Goal: Information Seeking & Learning: Learn about a topic

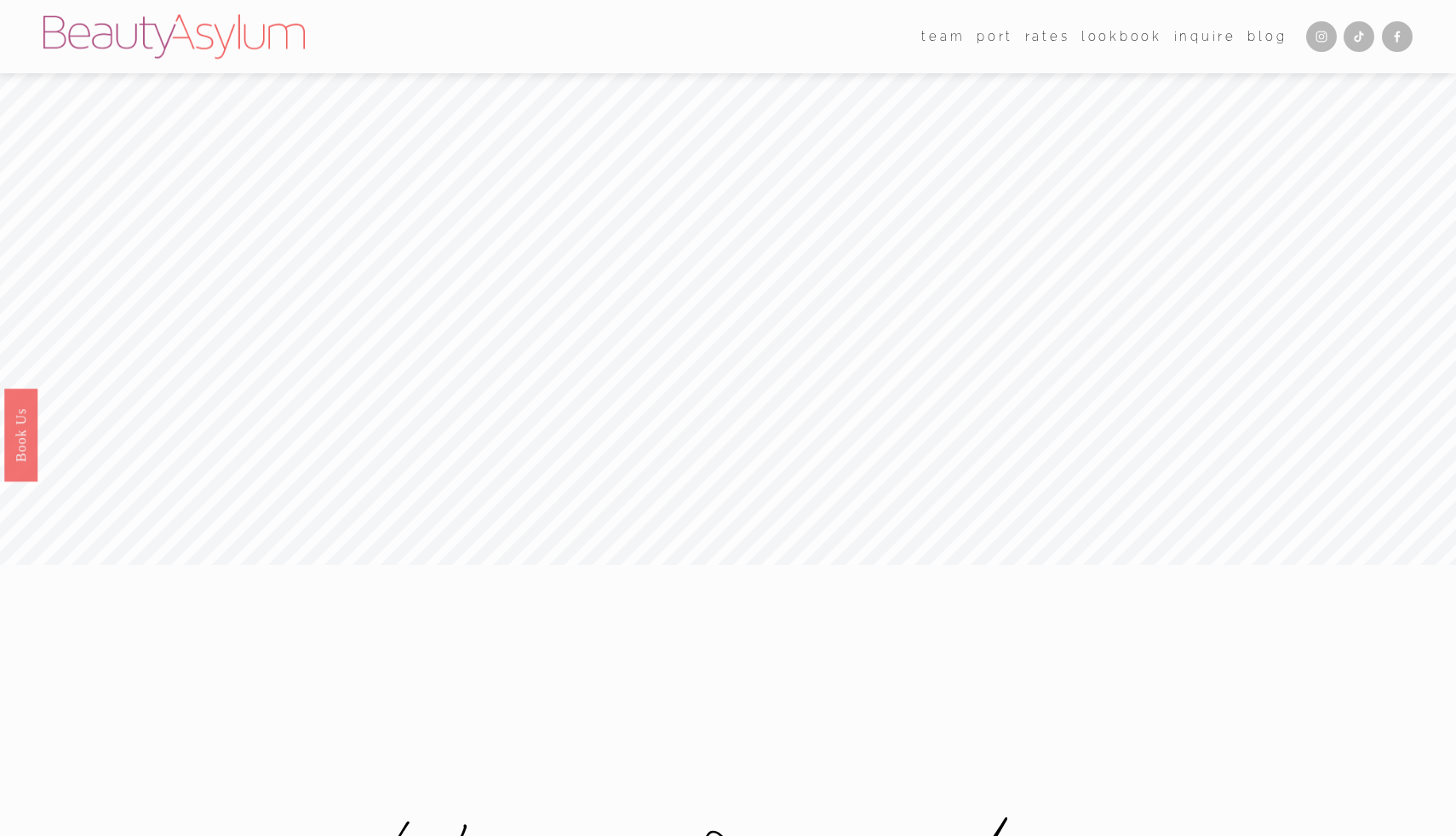
click at [1058, 38] on link "Rates" at bounding box center [1048, 36] width 45 height 25
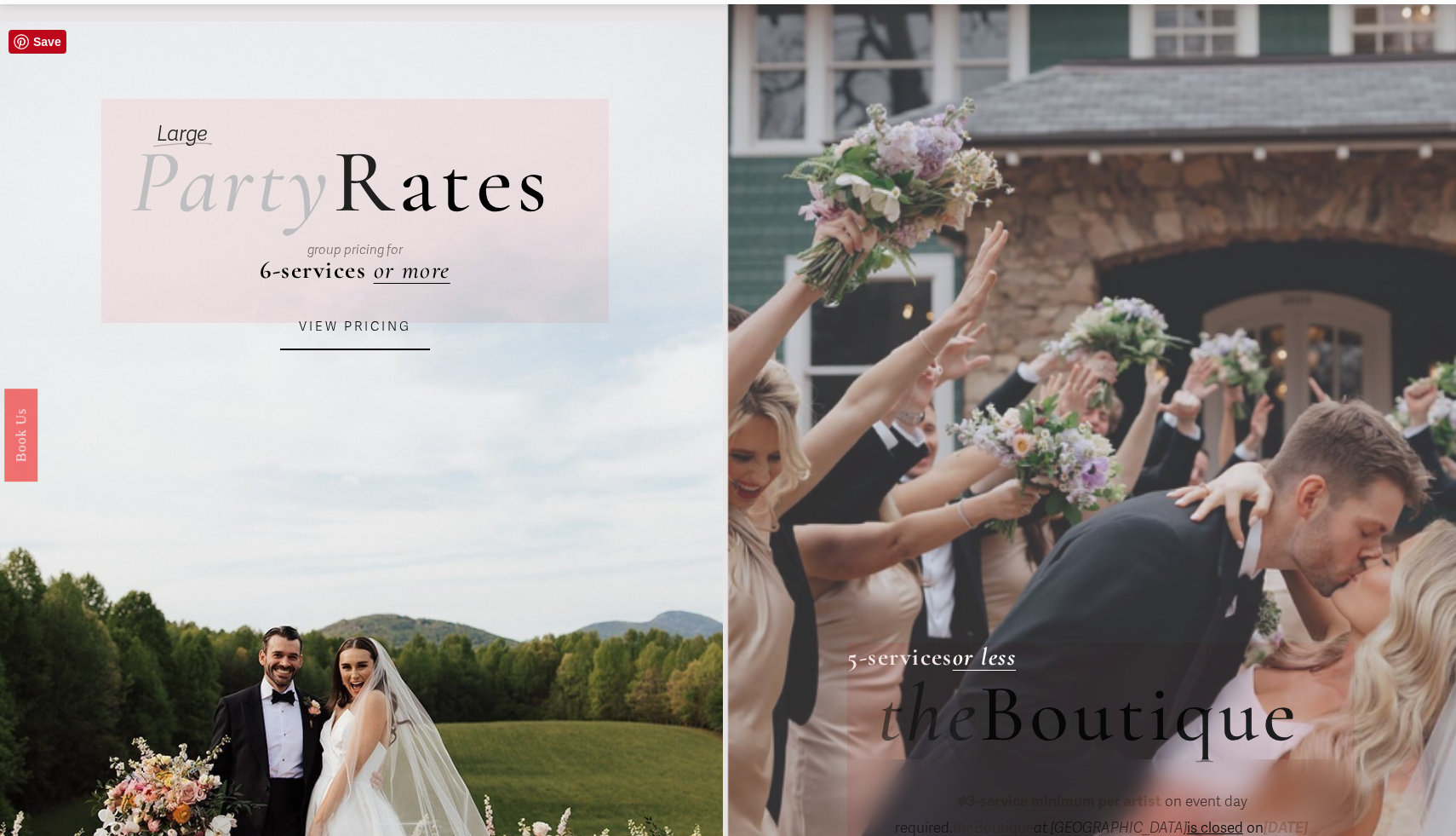
scroll to position [67, 0]
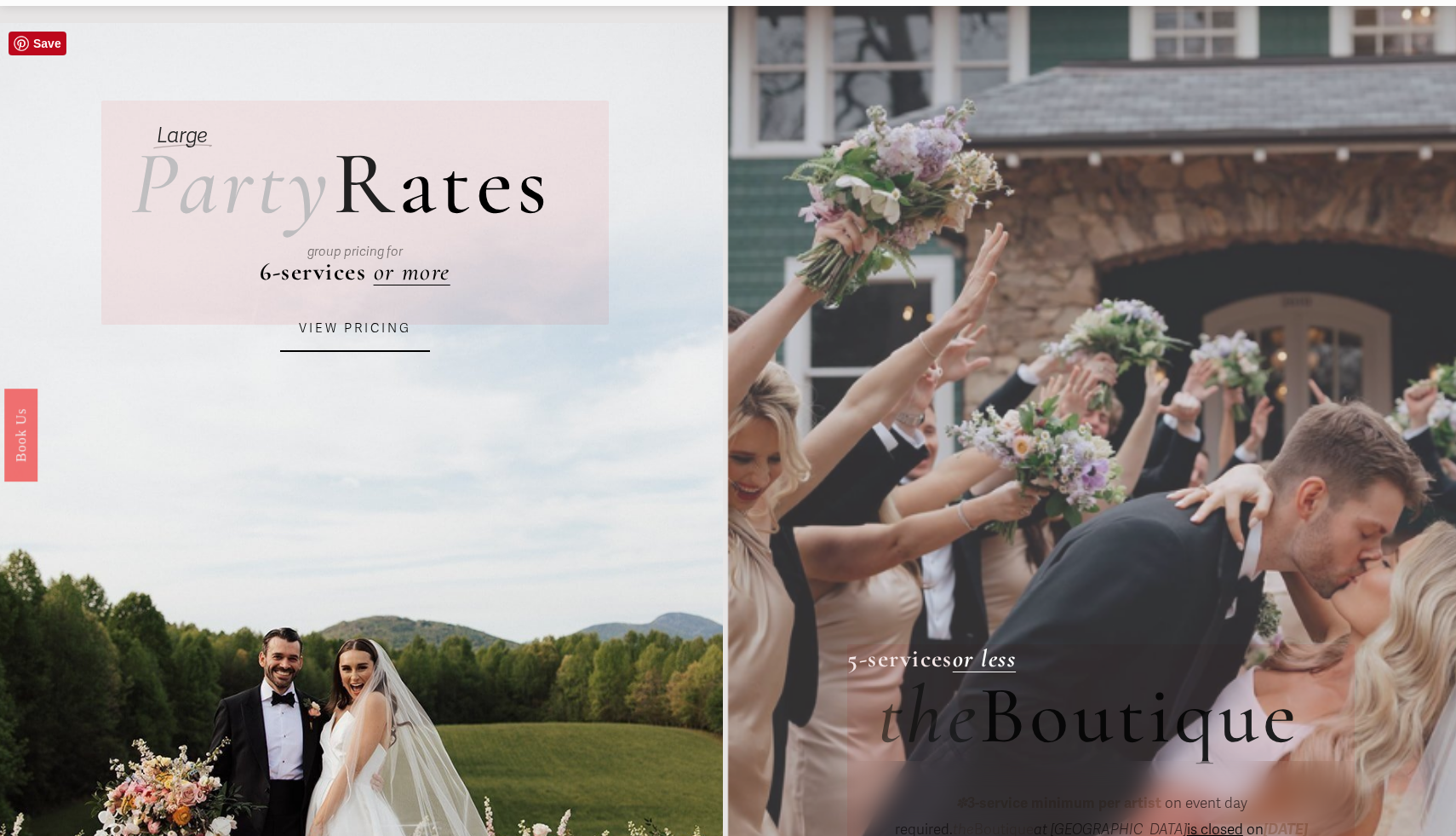
click at [366, 323] on link "VIEW PRICING" at bounding box center [355, 328] width 150 height 46
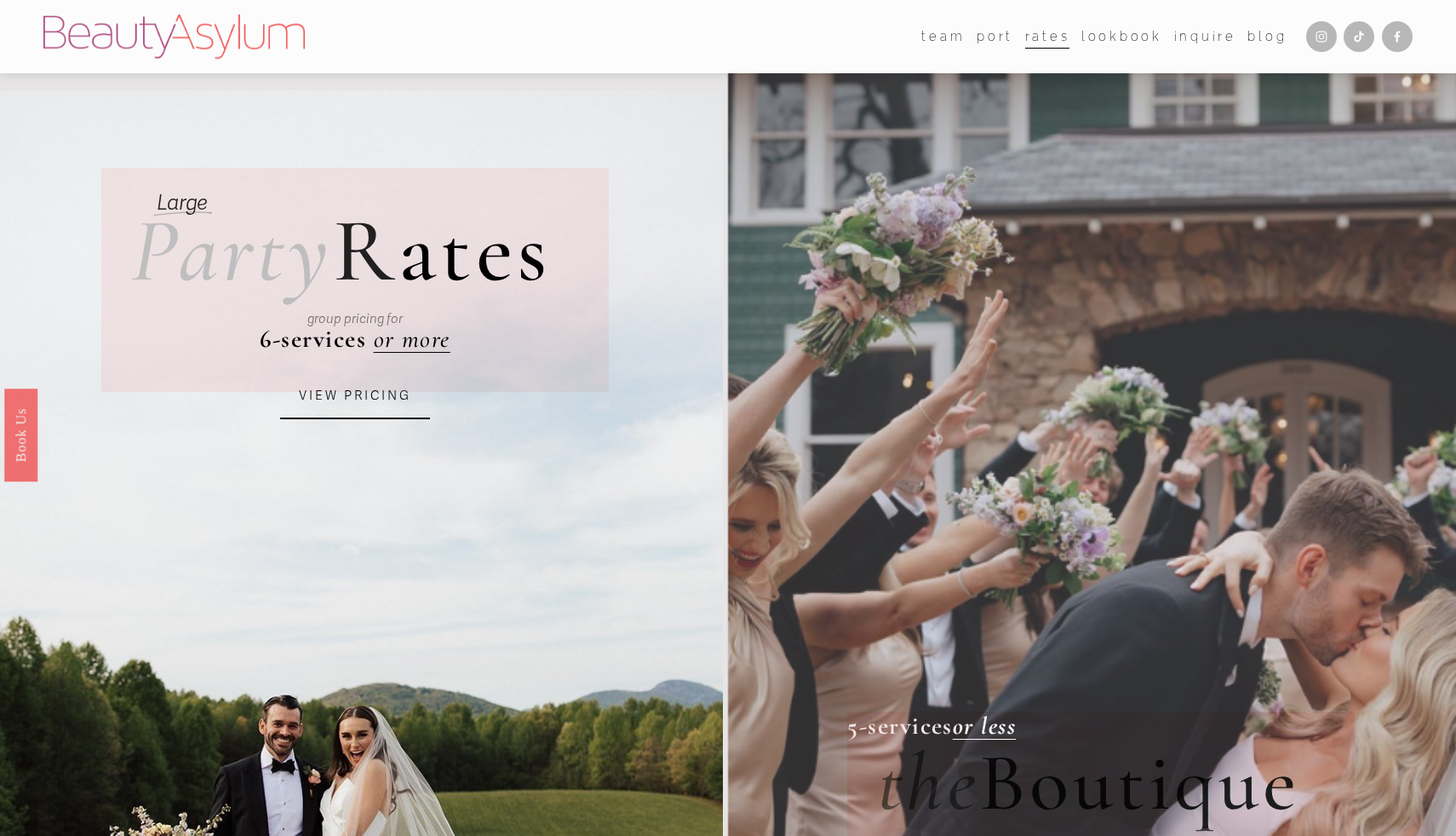
click at [1132, 38] on link "Lookbook" at bounding box center [1122, 36] width 81 height 25
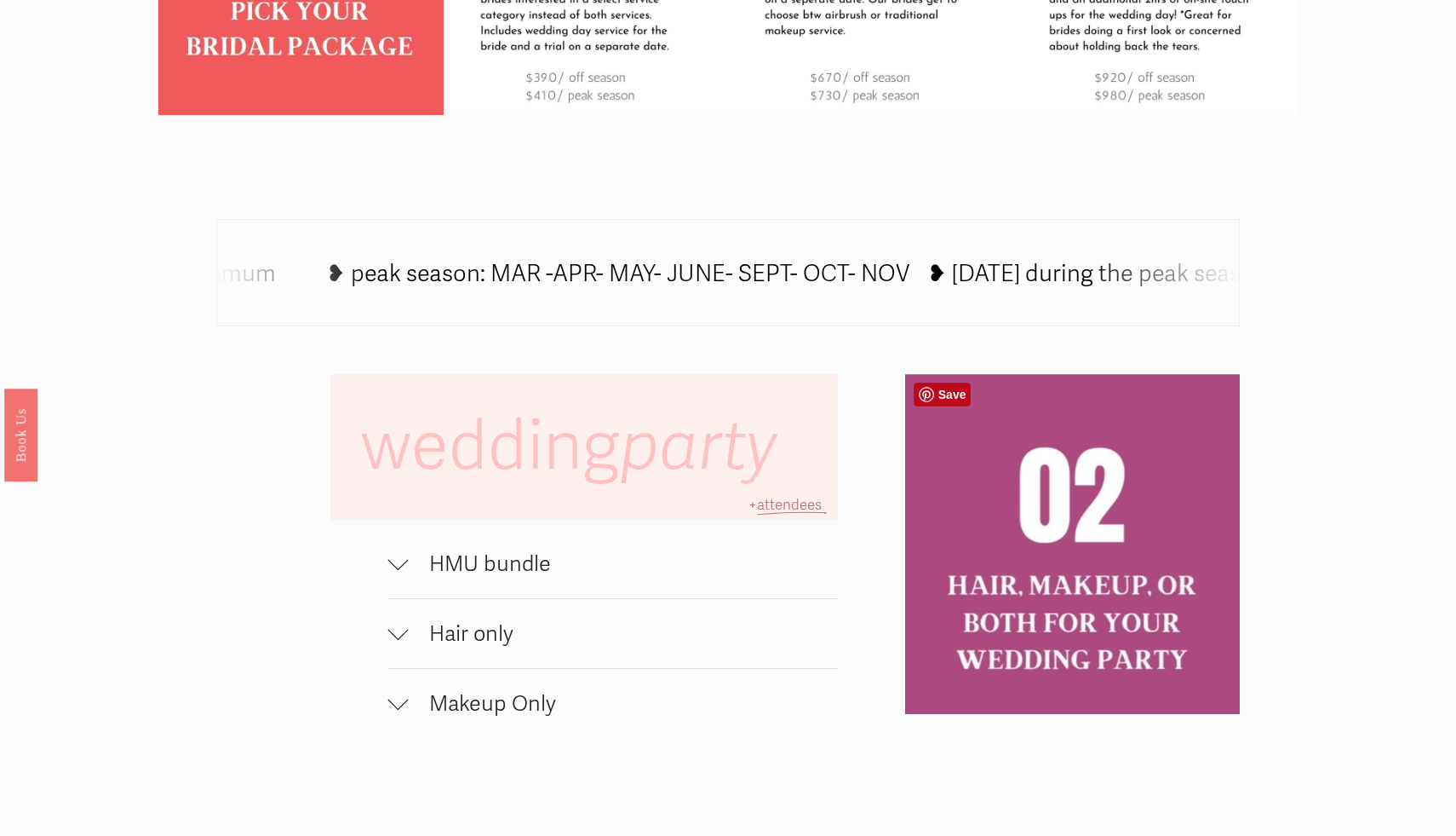
scroll to position [1011, 0]
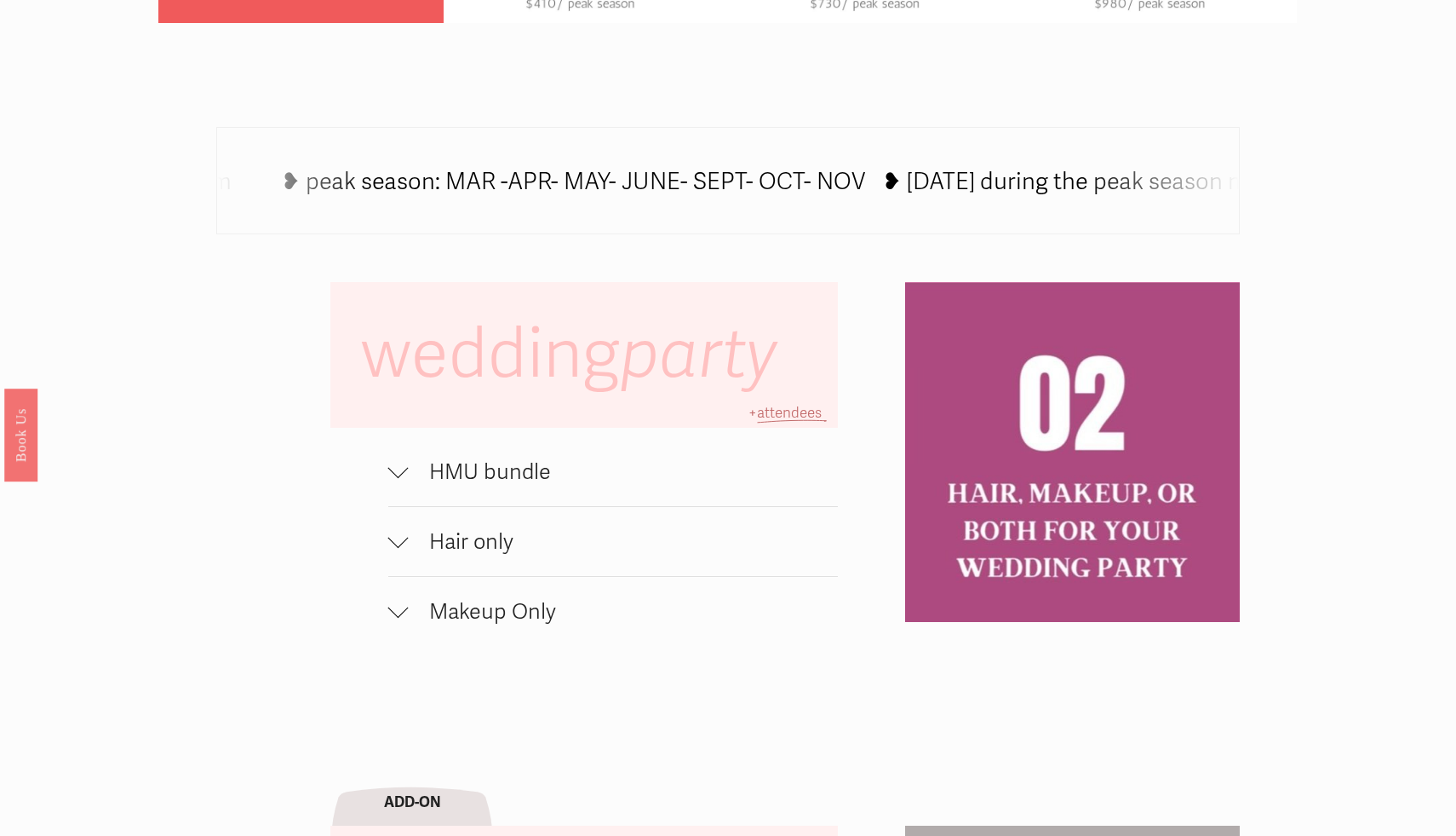
click at [405, 473] on div at bounding box center [399, 472] width 20 height 21
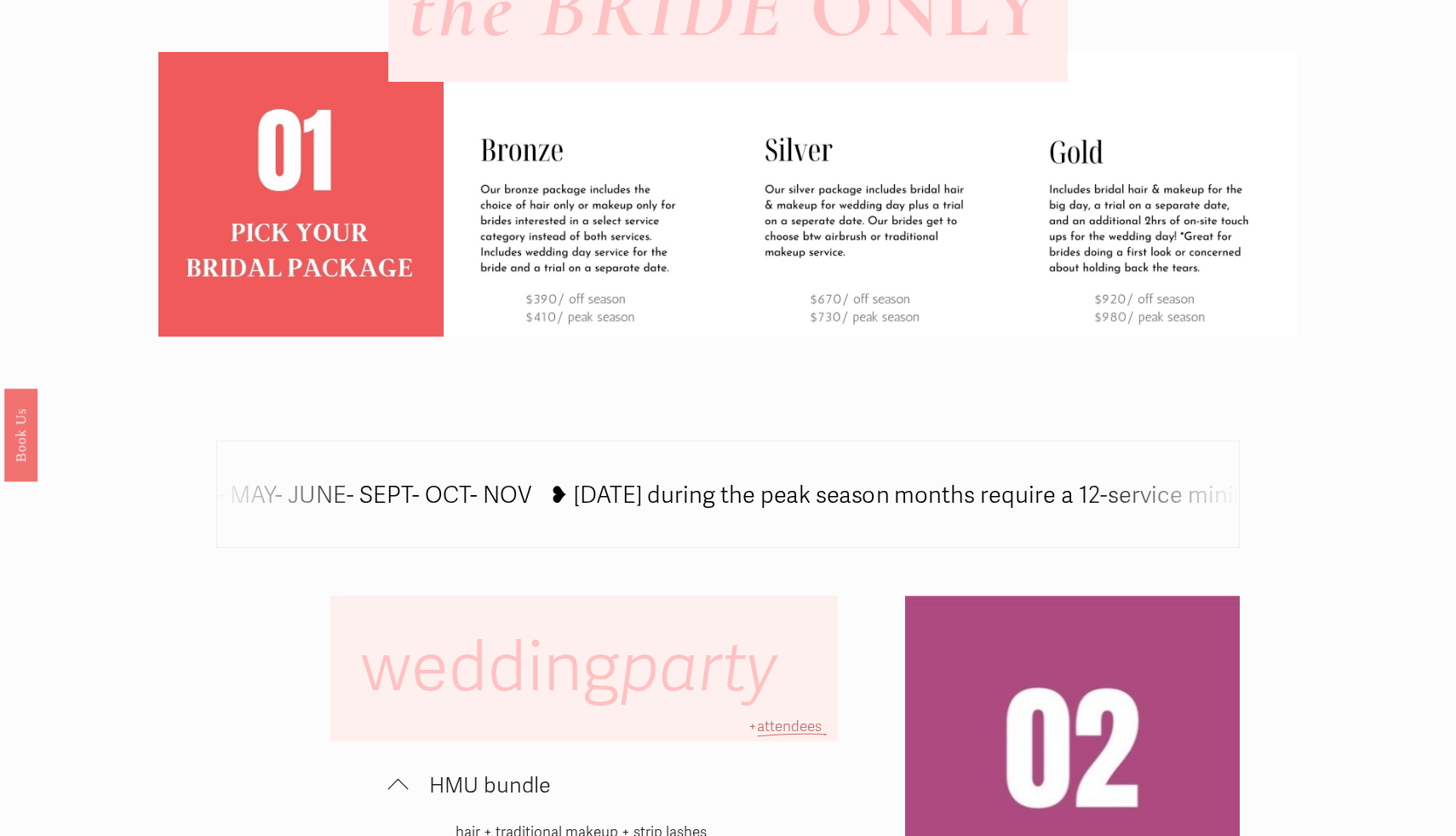
scroll to position [700, 0]
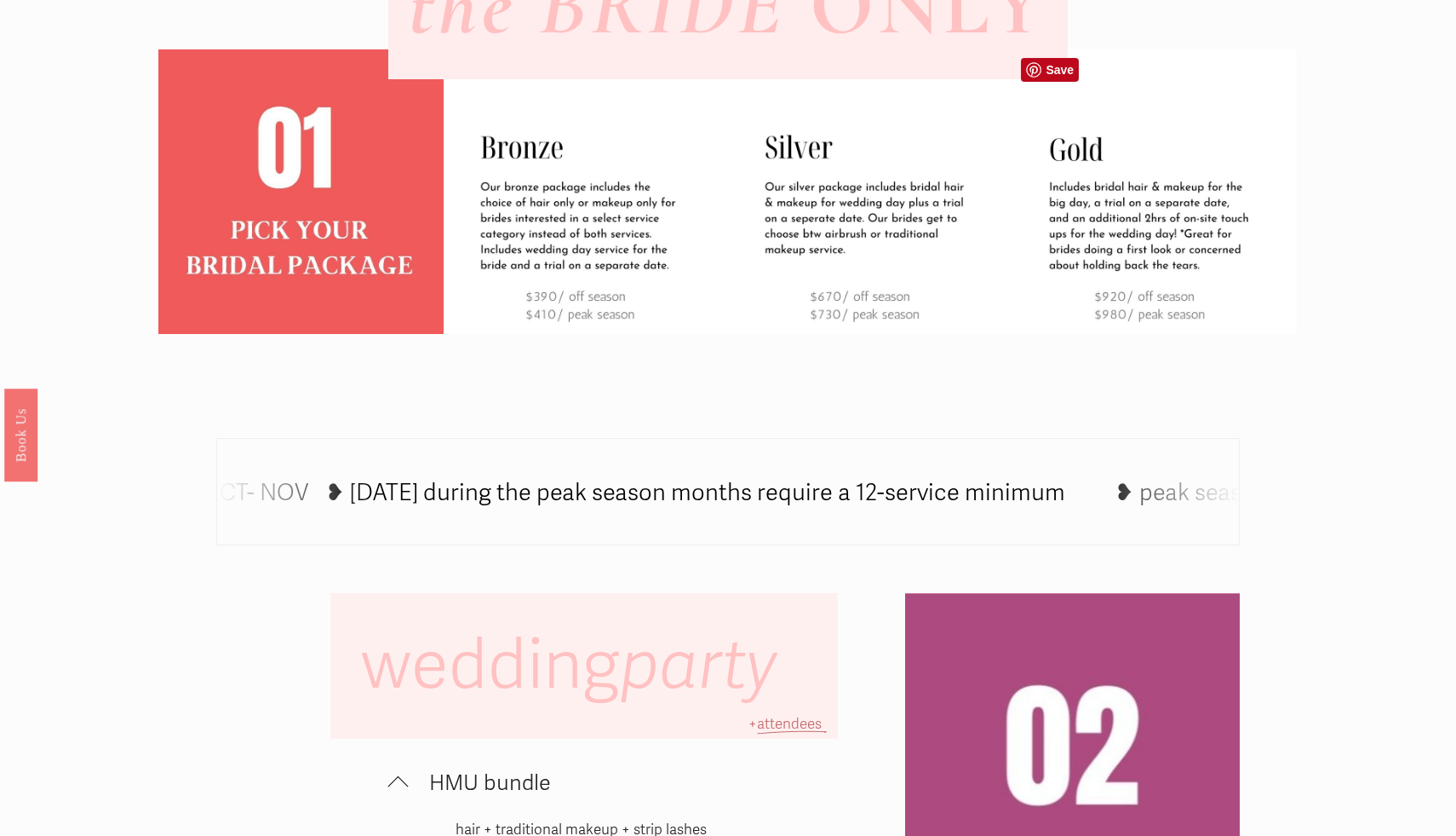
click at [1152, 231] on img at bounding box center [1154, 191] width 284 height 284
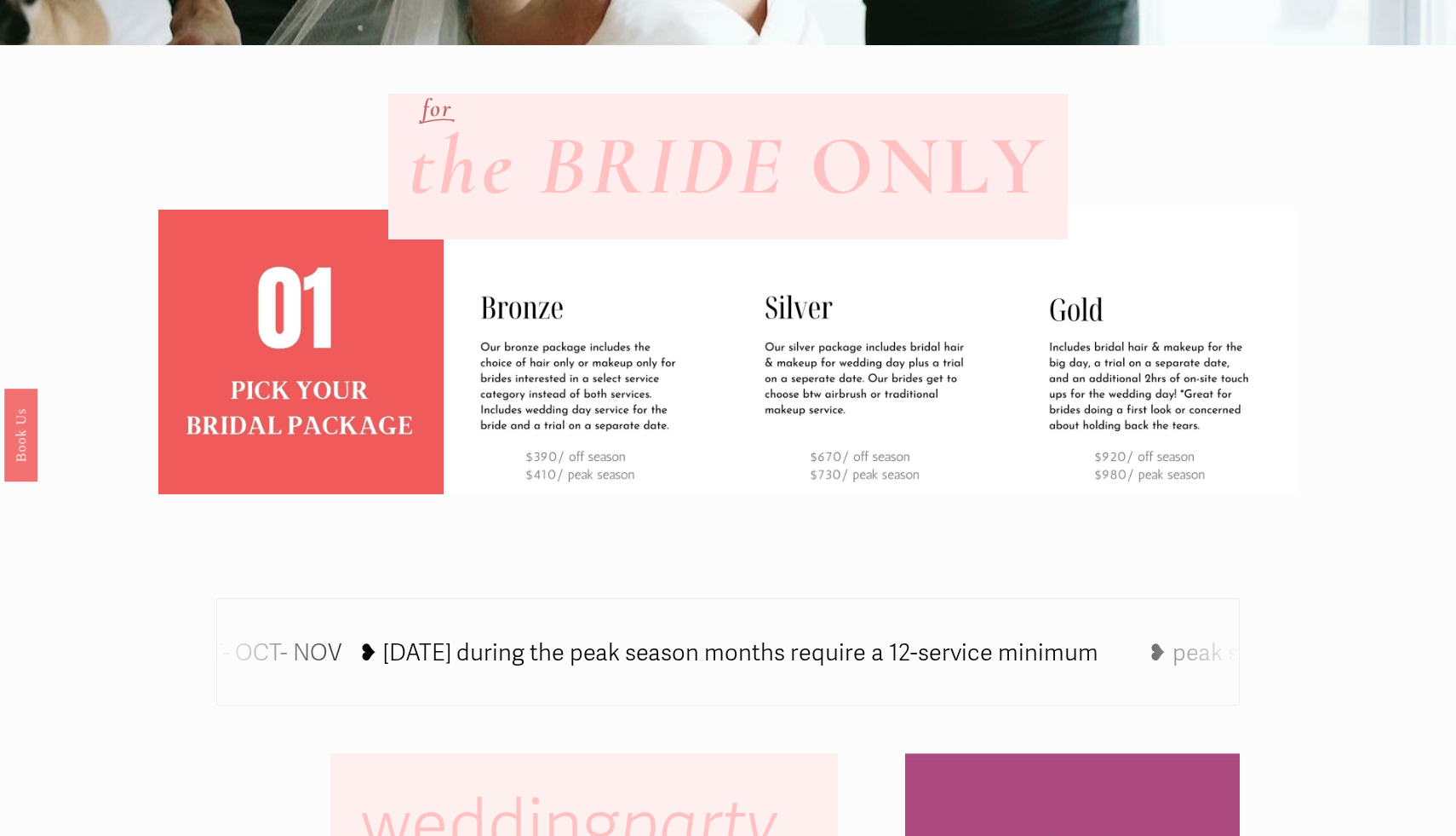
scroll to position [541, 0]
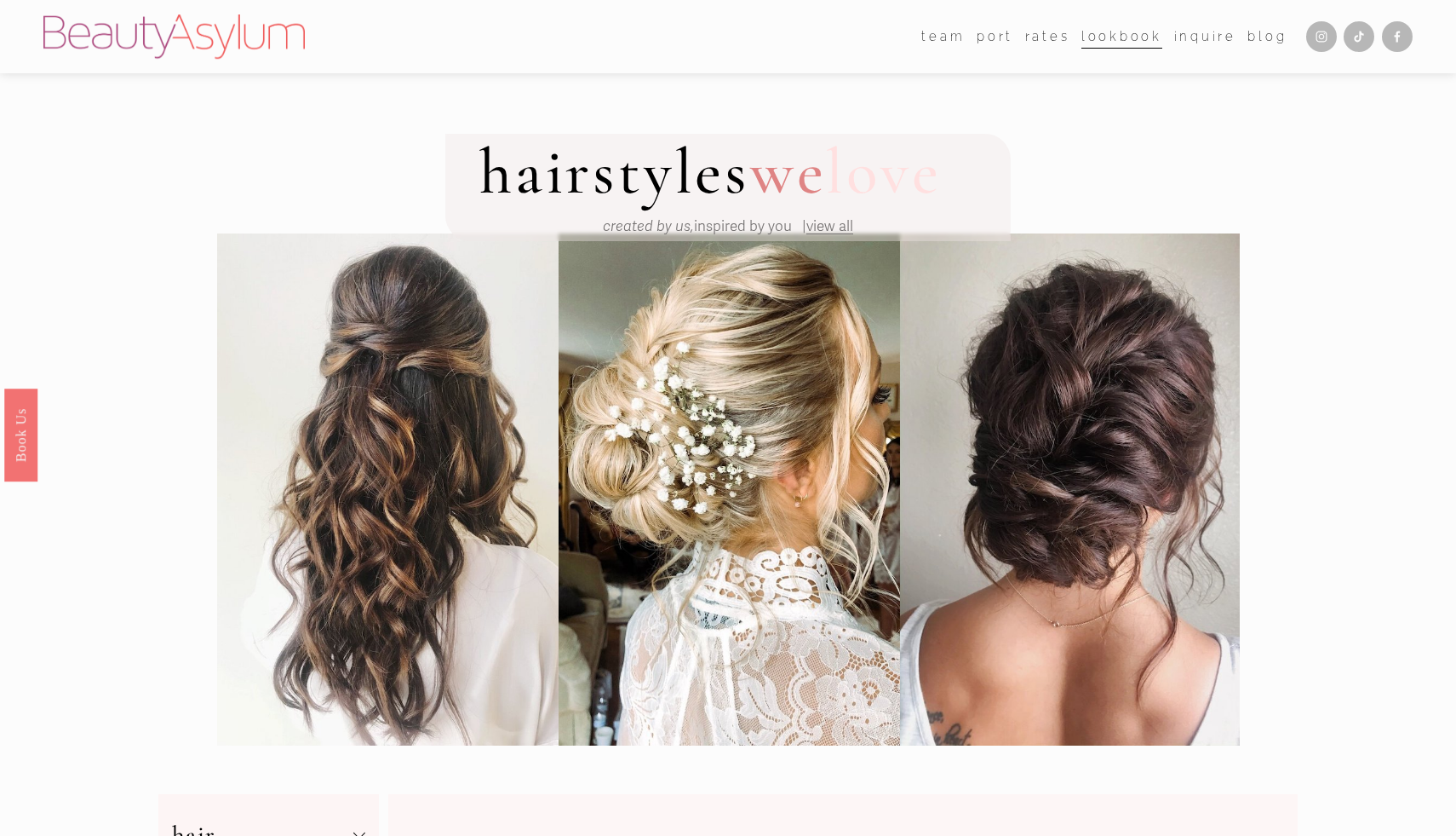
click at [942, 37] on span "team" at bounding box center [943, 36] width 44 height 23
click at [0, 0] on link "Charlotte" at bounding box center [0, 0] width 0 height 0
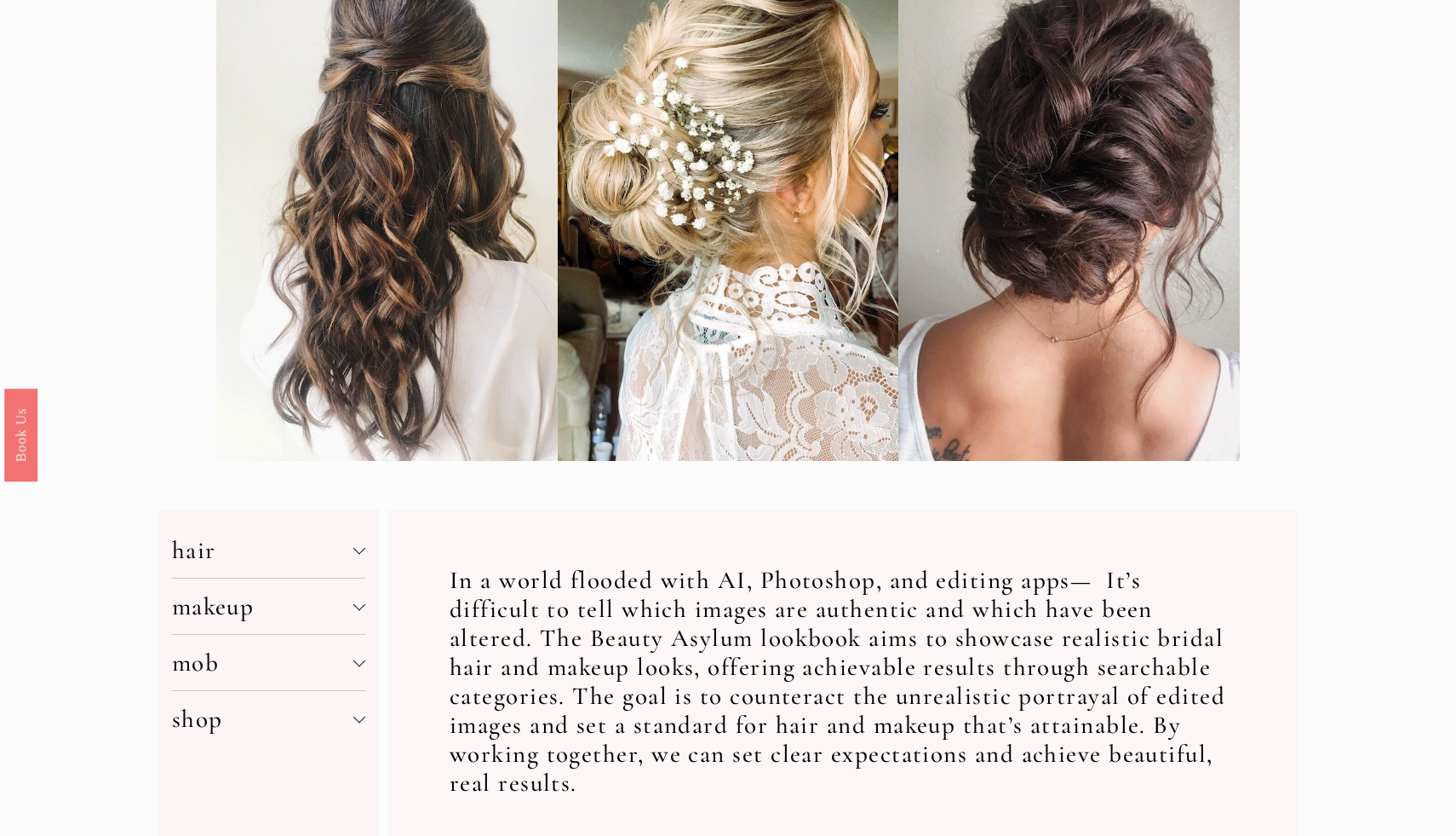
scroll to position [299, 0]
